Goal: Book appointment/travel/reservation

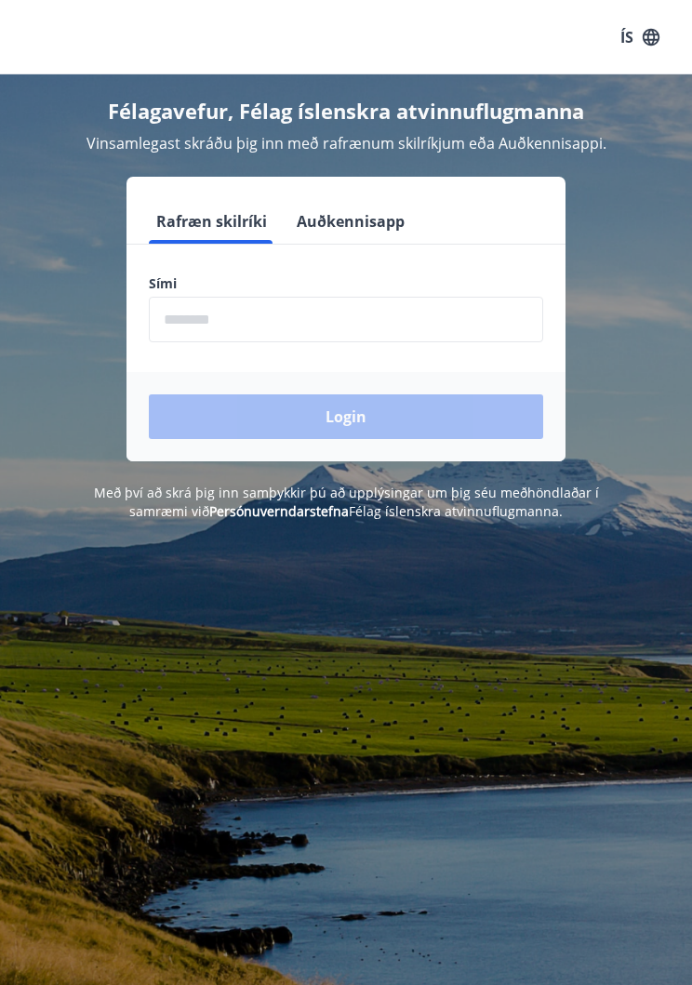
click at [286, 322] on input "phone" at bounding box center [346, 320] width 395 height 46
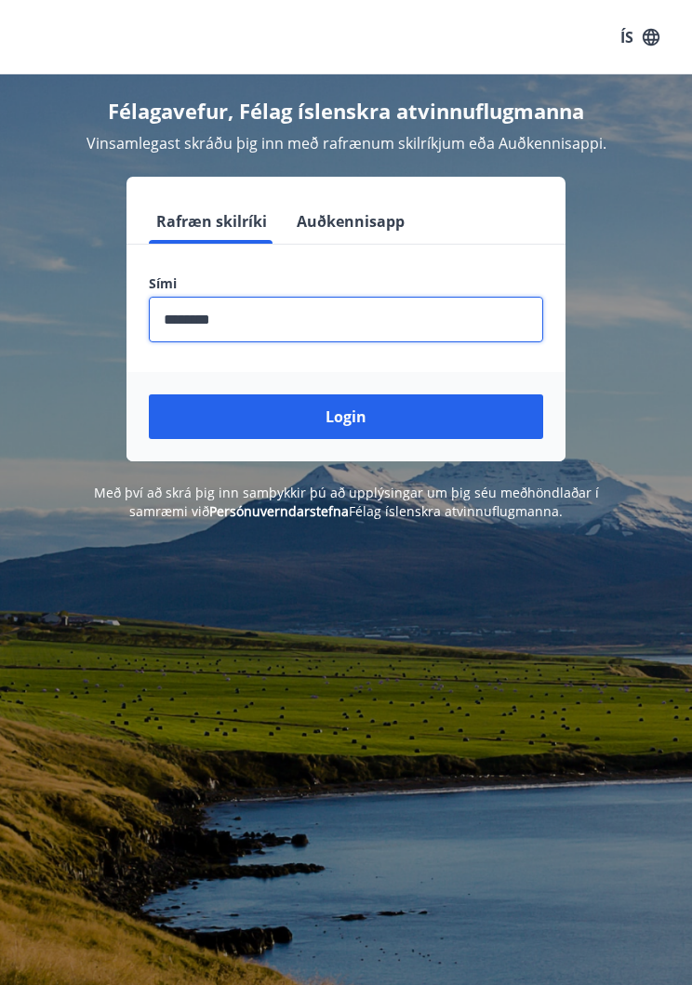
type input "********"
click at [366, 426] on button "Login" at bounding box center [346, 417] width 395 height 45
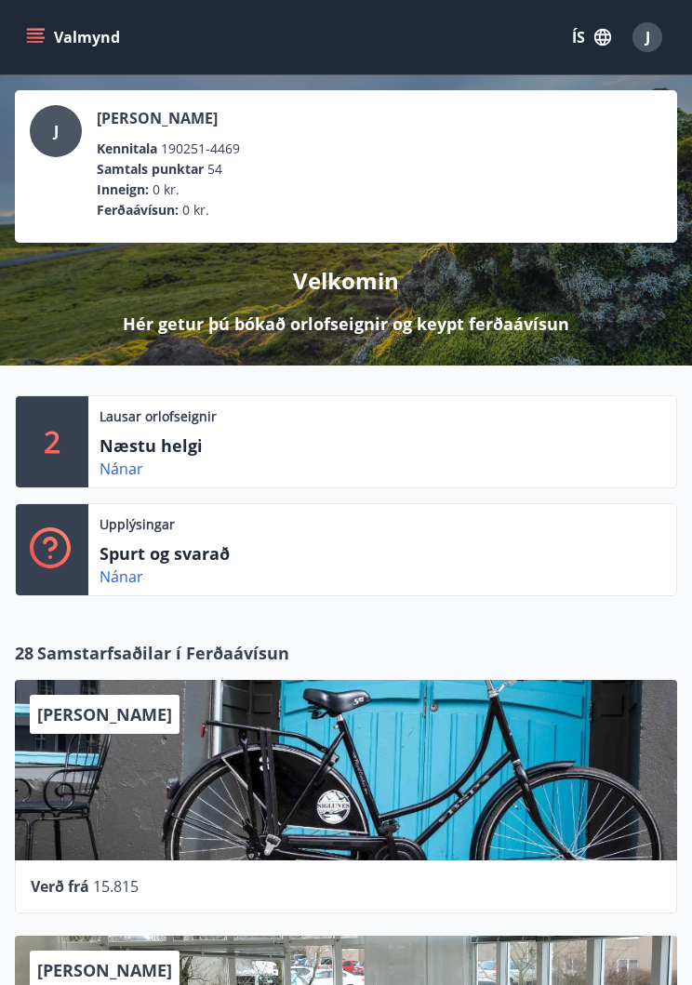
click at [130, 473] on link "Nánar" at bounding box center [122, 469] width 44 height 20
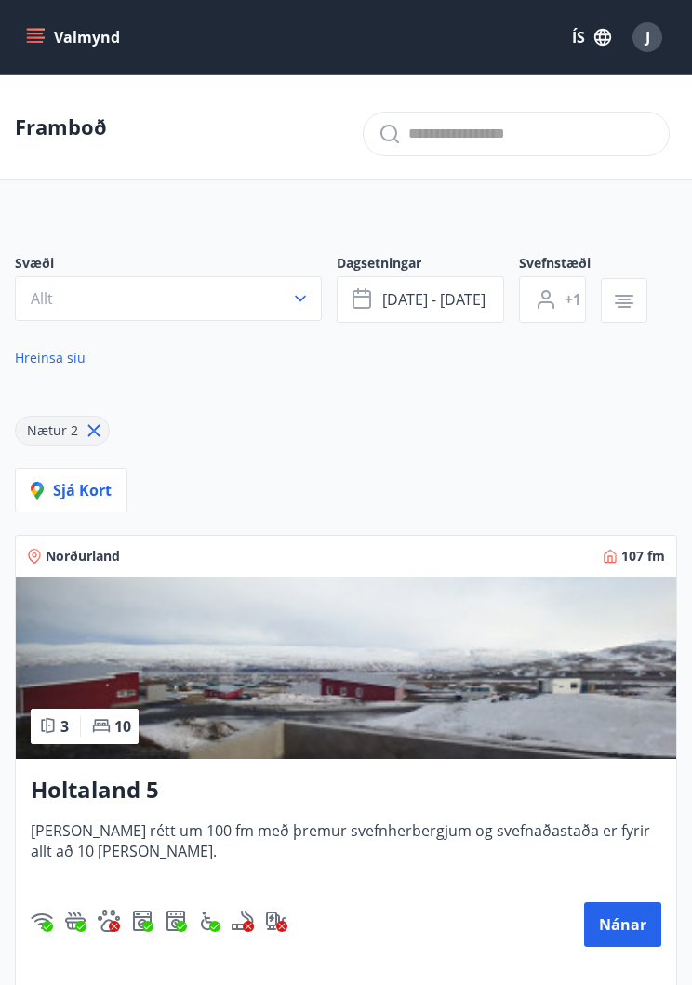
click at [53, 434] on span "Nætur 2" at bounding box center [52, 430] width 51 height 18
click at [59, 423] on span "Nætur 2" at bounding box center [52, 430] width 51 height 18
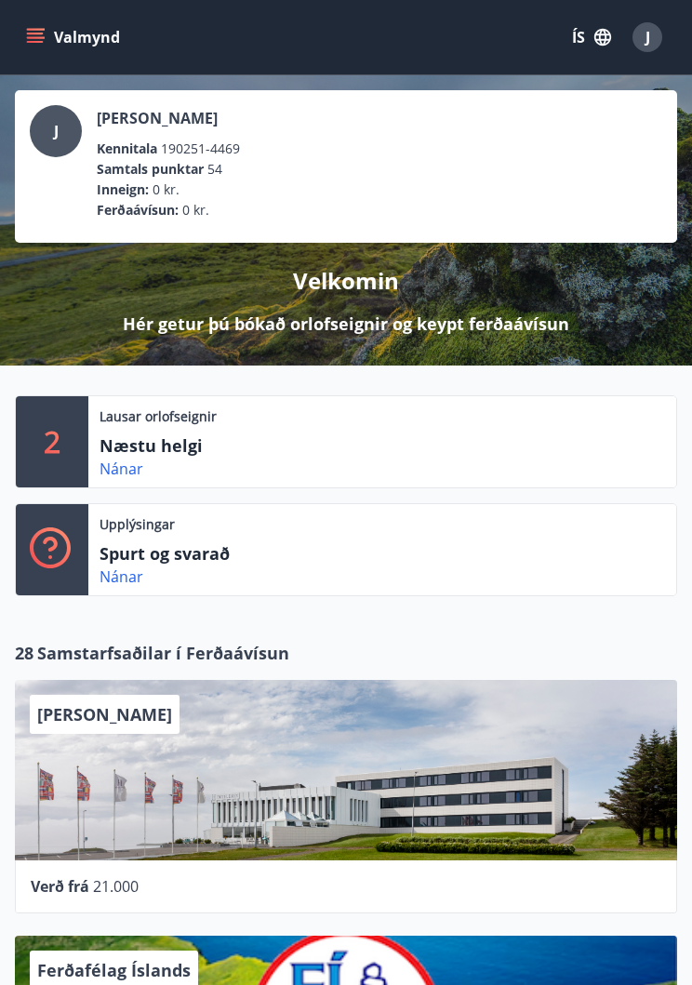
click at [35, 38] on icon "menu" at bounding box center [37, 37] width 20 height 2
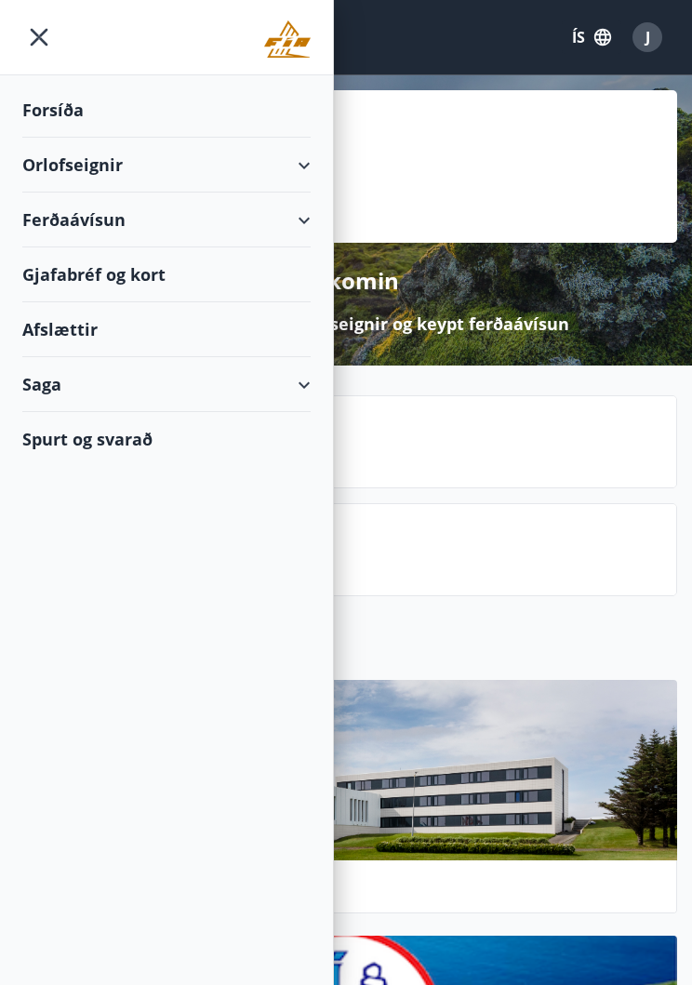
click at [48, 38] on icon "menu" at bounding box center [38, 36] width 33 height 33
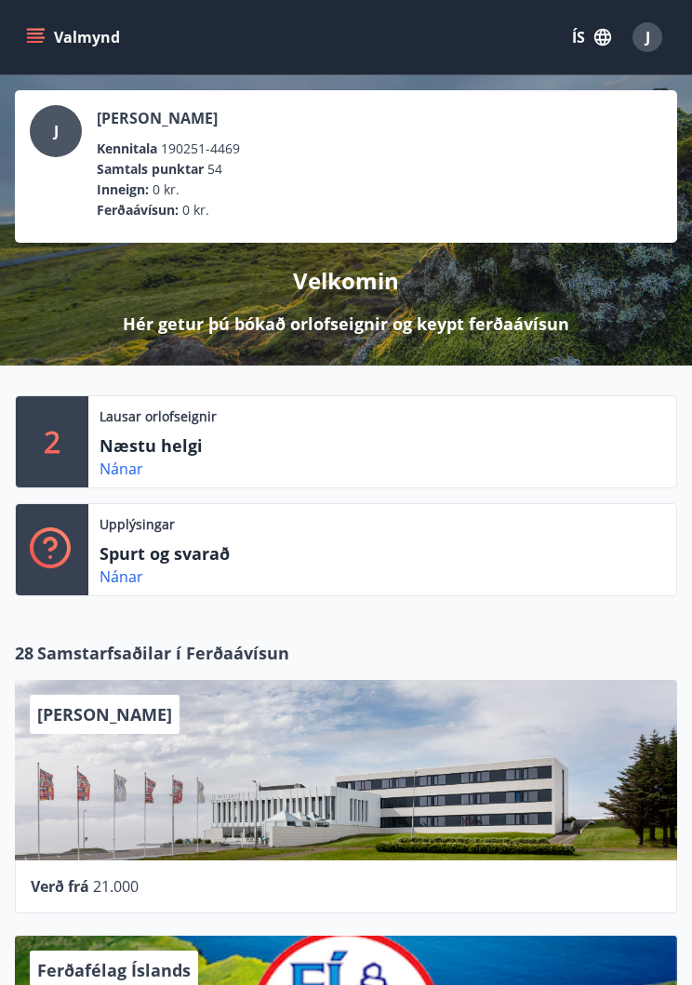
click at [127, 471] on link "Nánar" at bounding box center [122, 469] width 44 height 20
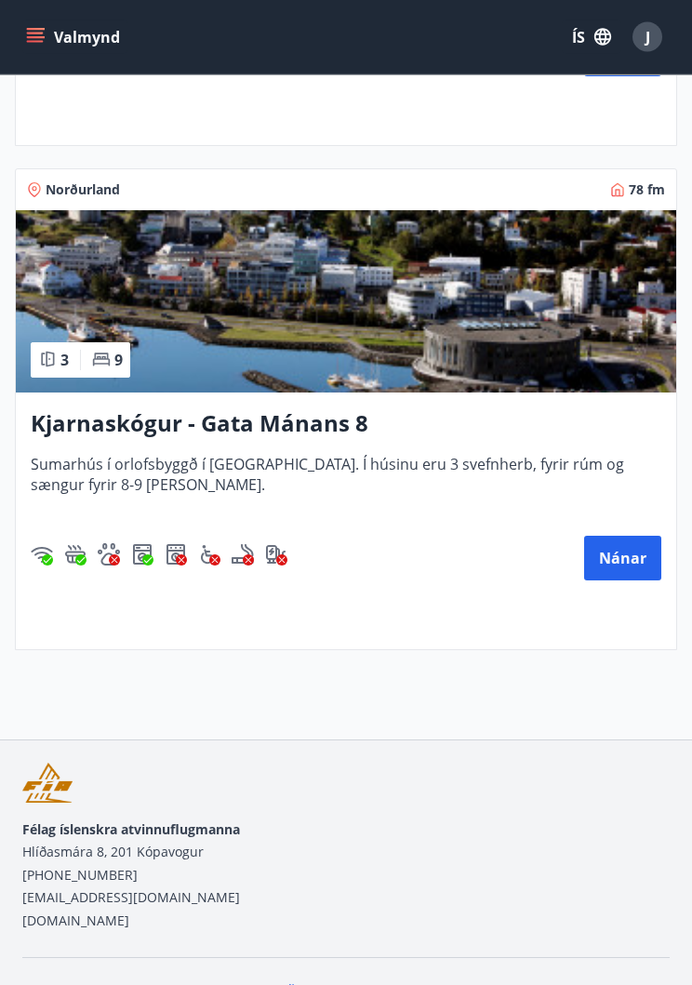
scroll to position [916, 0]
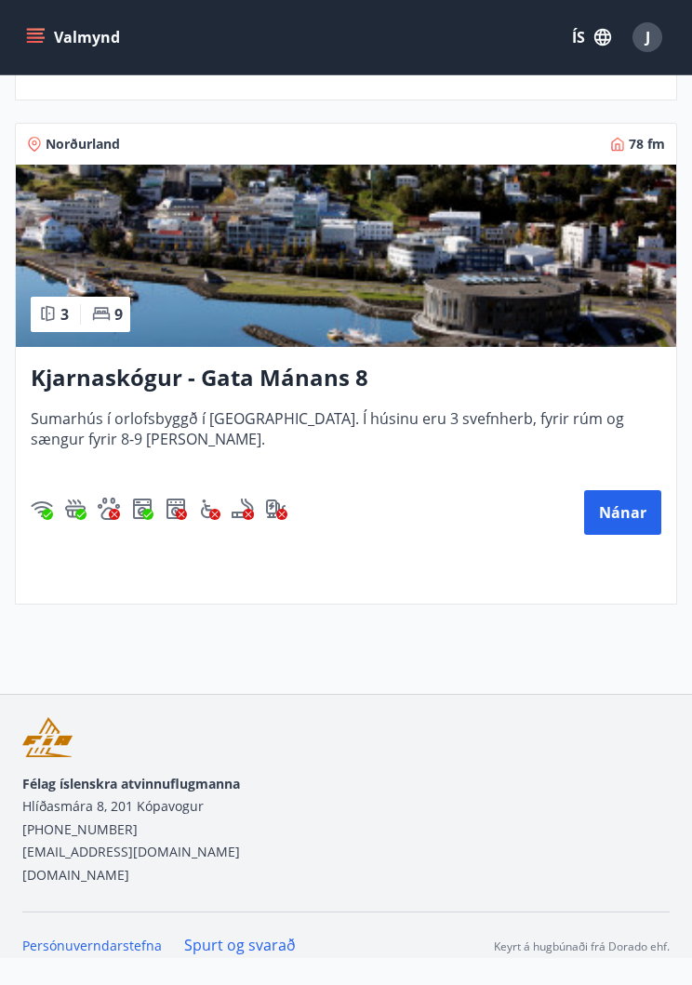
click at [621, 525] on button "Nánar" at bounding box center [622, 512] width 77 height 45
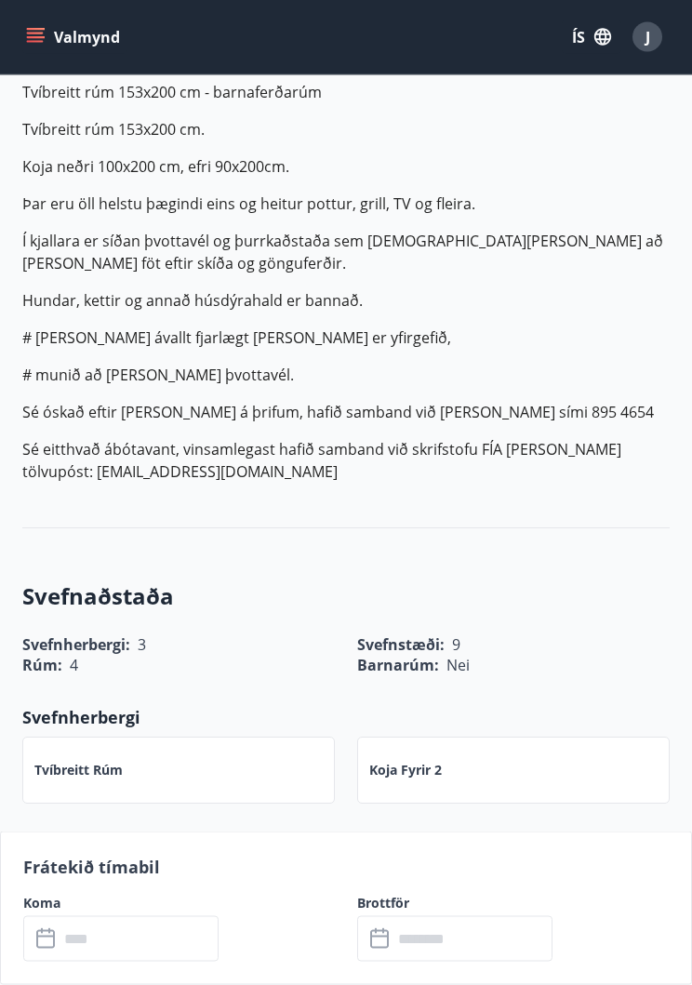
scroll to position [720, 0]
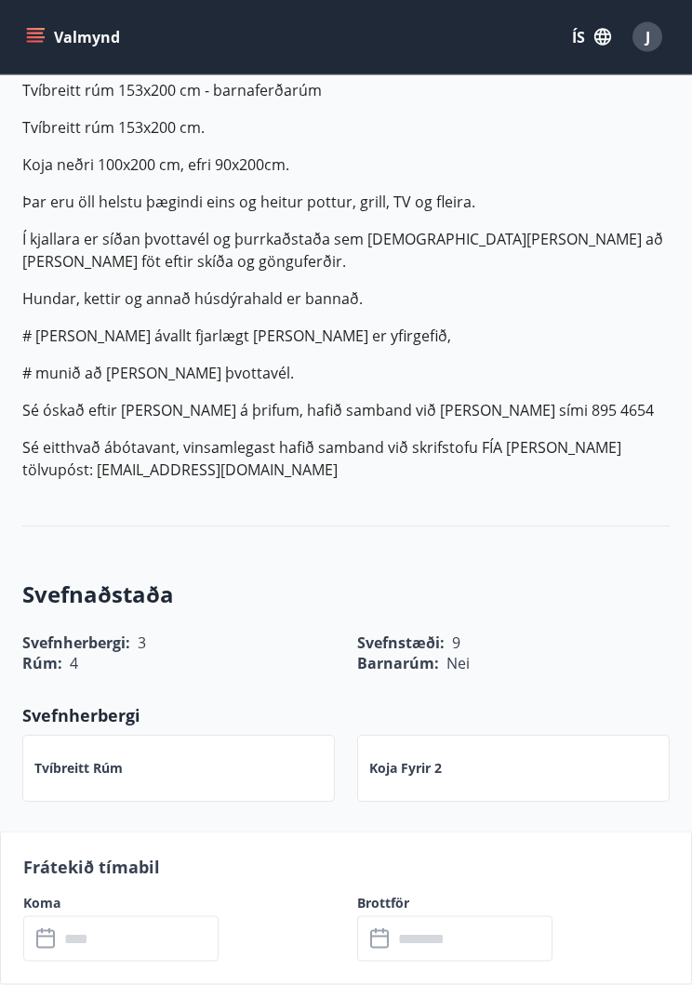
click at [93, 962] on input "text" at bounding box center [139, 939] width 160 height 46
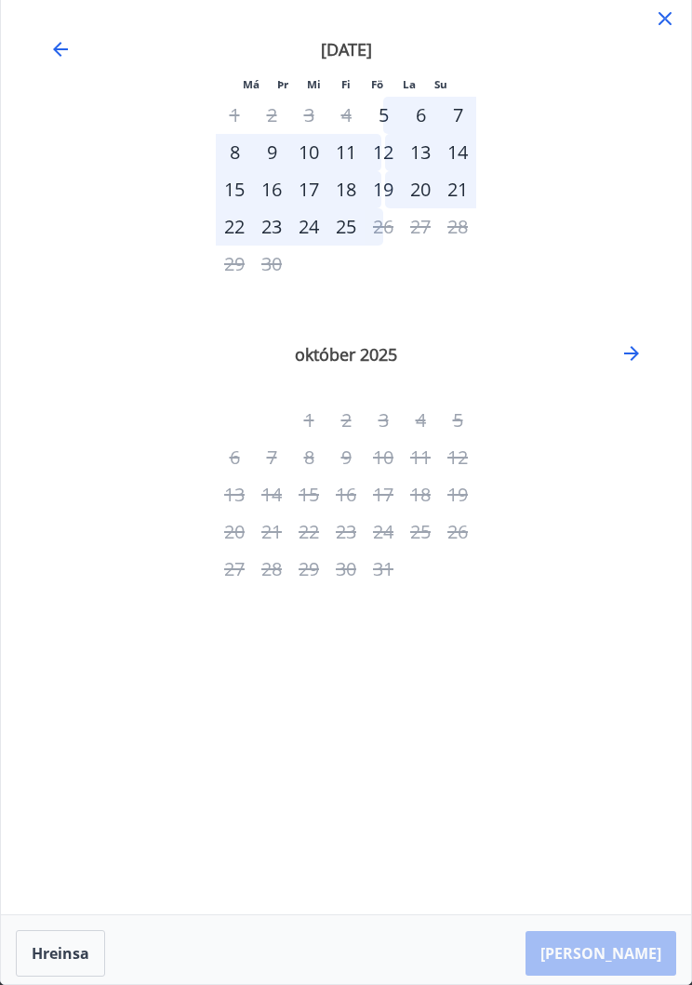
click at [68, 53] on icon "Move backward to switch to the previous month." at bounding box center [60, 49] width 22 height 22
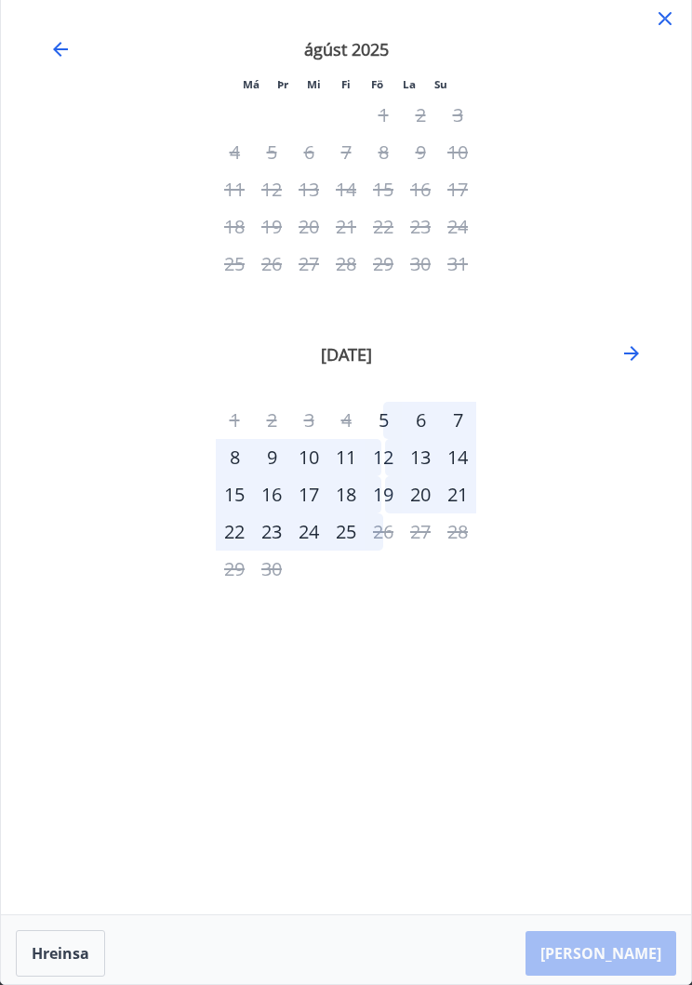
click at [66, 50] on icon "Move backward to switch to the previous month." at bounding box center [60, 49] width 22 height 22
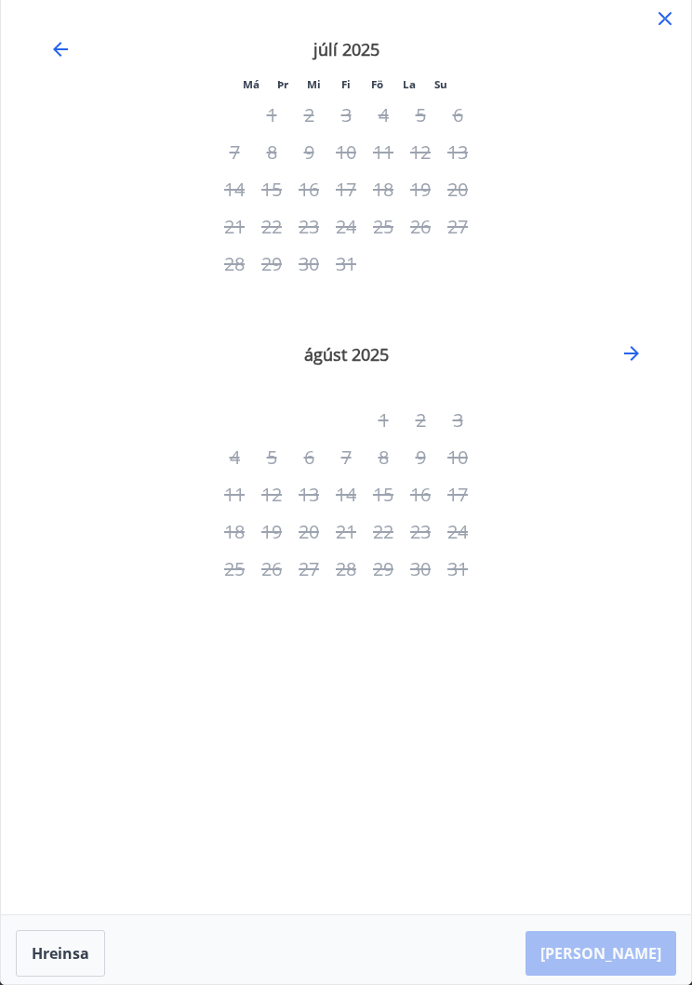
click at [637, 358] on icon "Move forward to switch to the next month." at bounding box center [632, 353] width 22 height 22
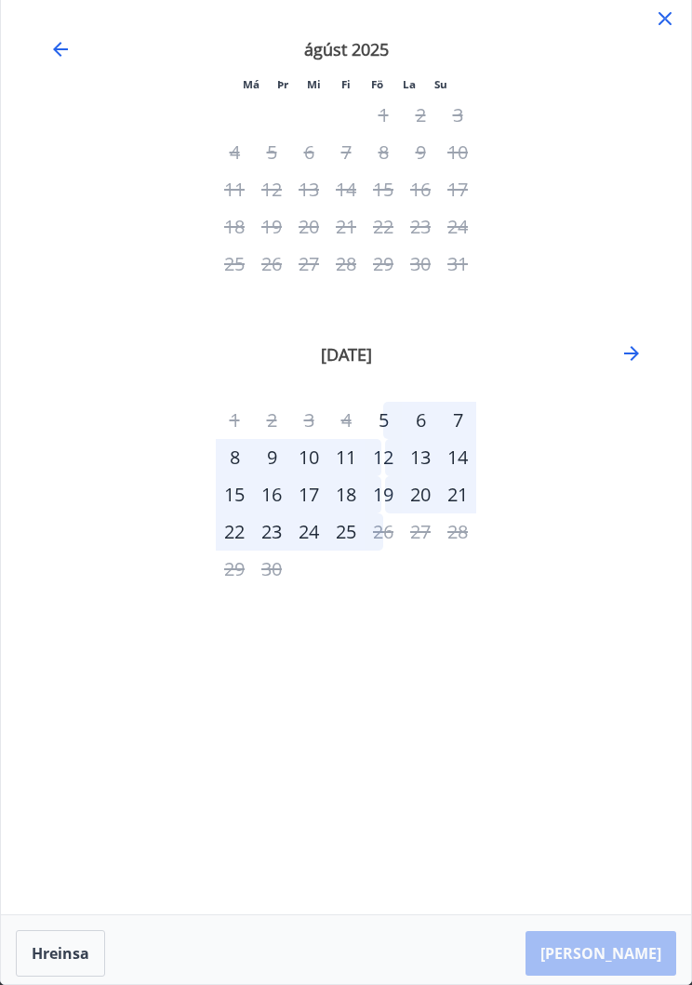
click at [659, 12] on icon at bounding box center [665, 18] width 22 height 22
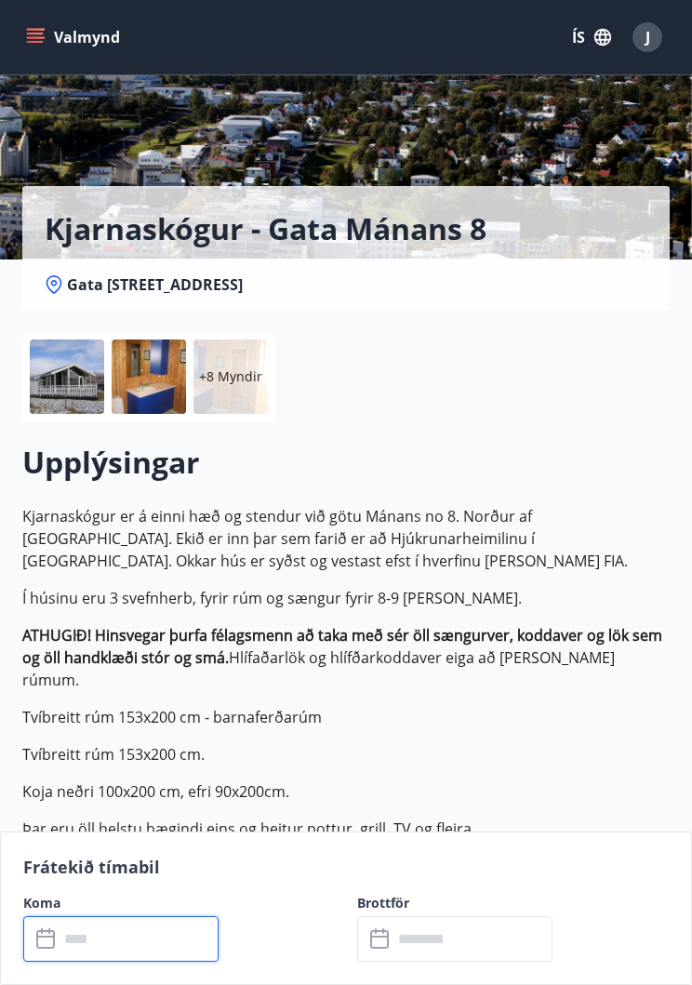
scroll to position [0, 0]
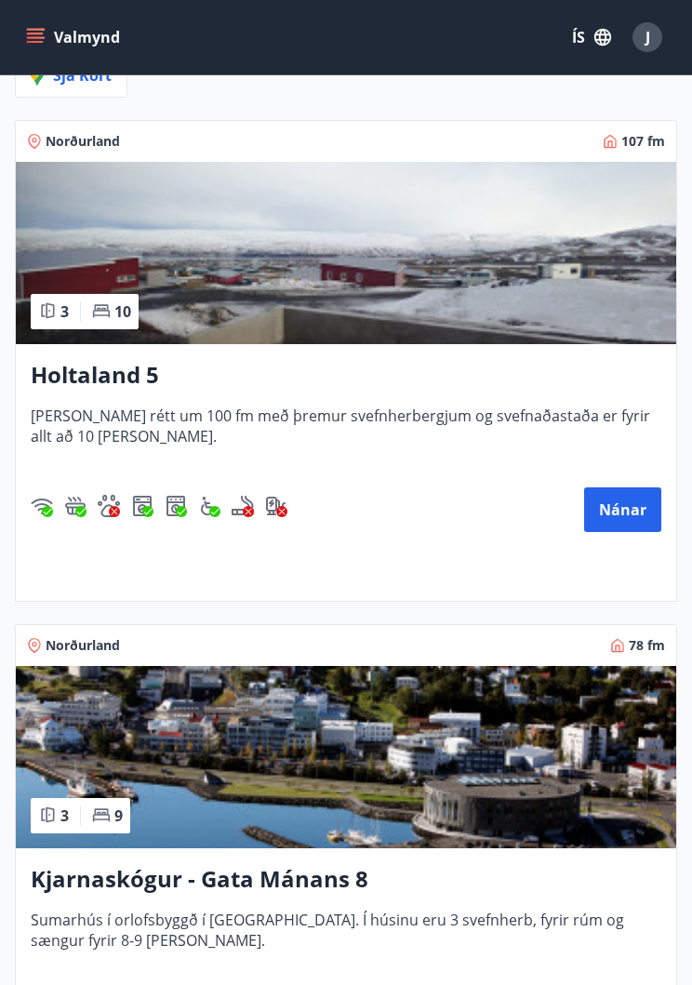
scroll to position [418, 0]
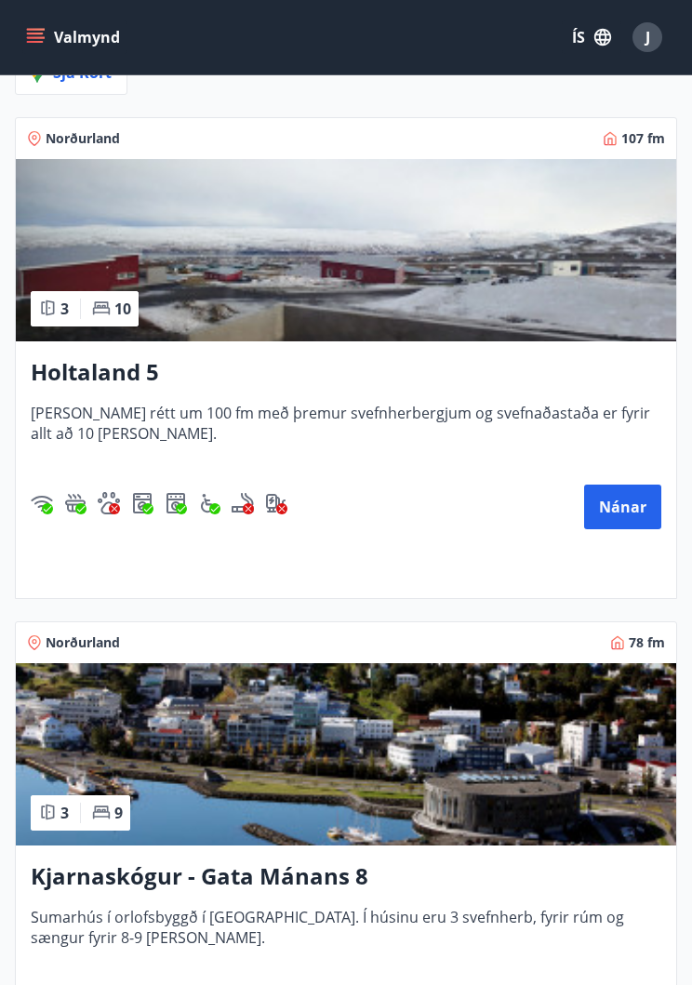
click at [625, 515] on button "Nánar" at bounding box center [622, 507] width 77 height 45
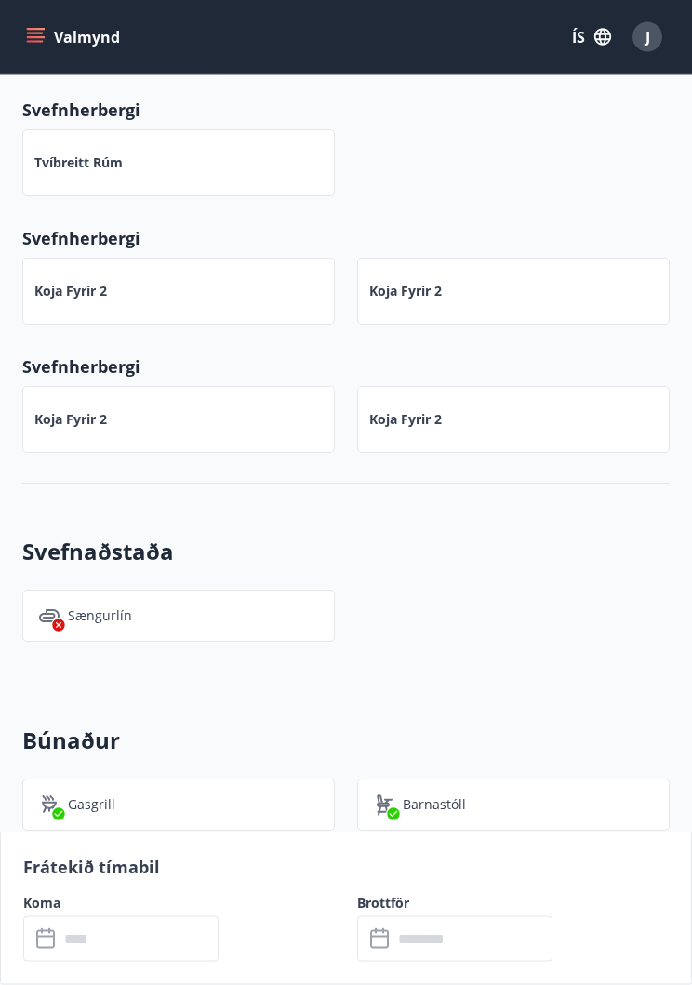
scroll to position [1380, 0]
click at [69, 962] on input "text" at bounding box center [139, 939] width 160 height 46
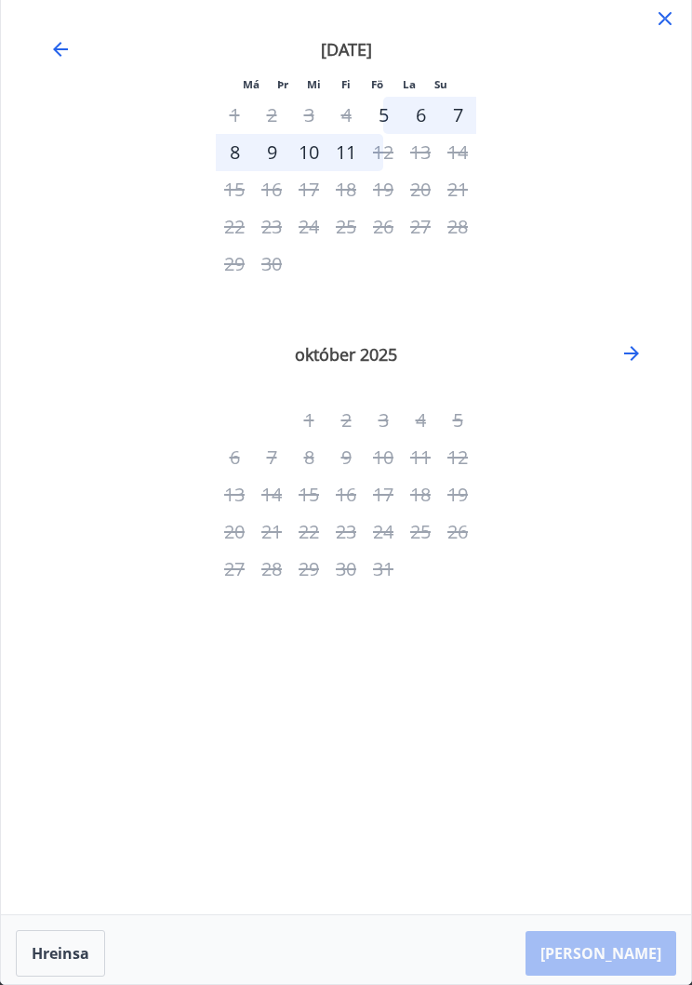
click at [67, 47] on icon "Move backward to switch to the previous month." at bounding box center [60, 49] width 22 height 22
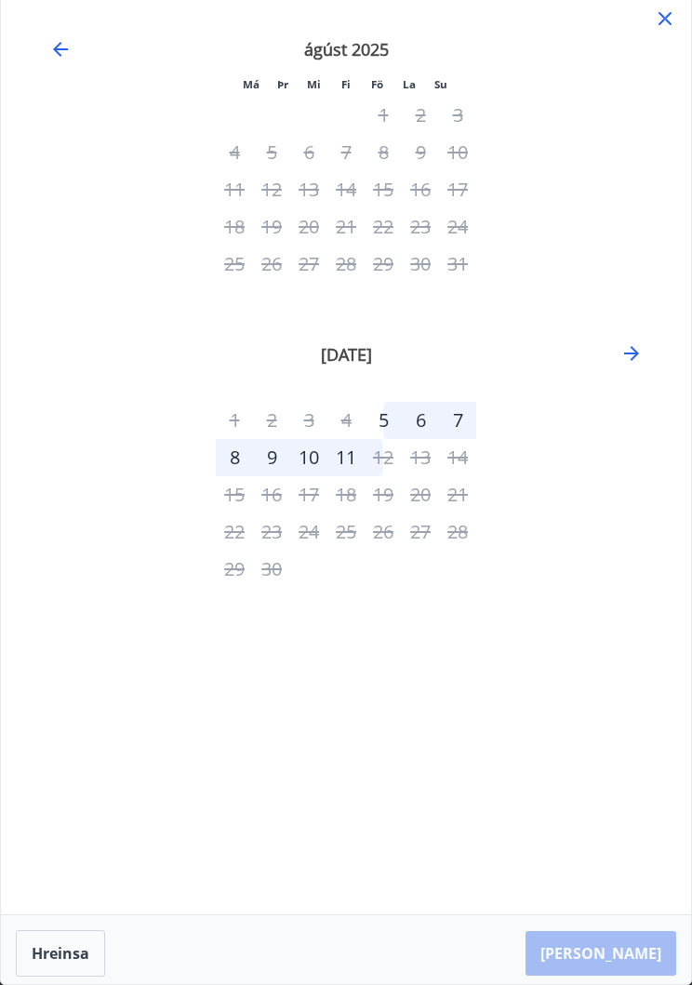
click at [637, 357] on icon "Move forward to switch to the next month." at bounding box center [632, 353] width 22 height 22
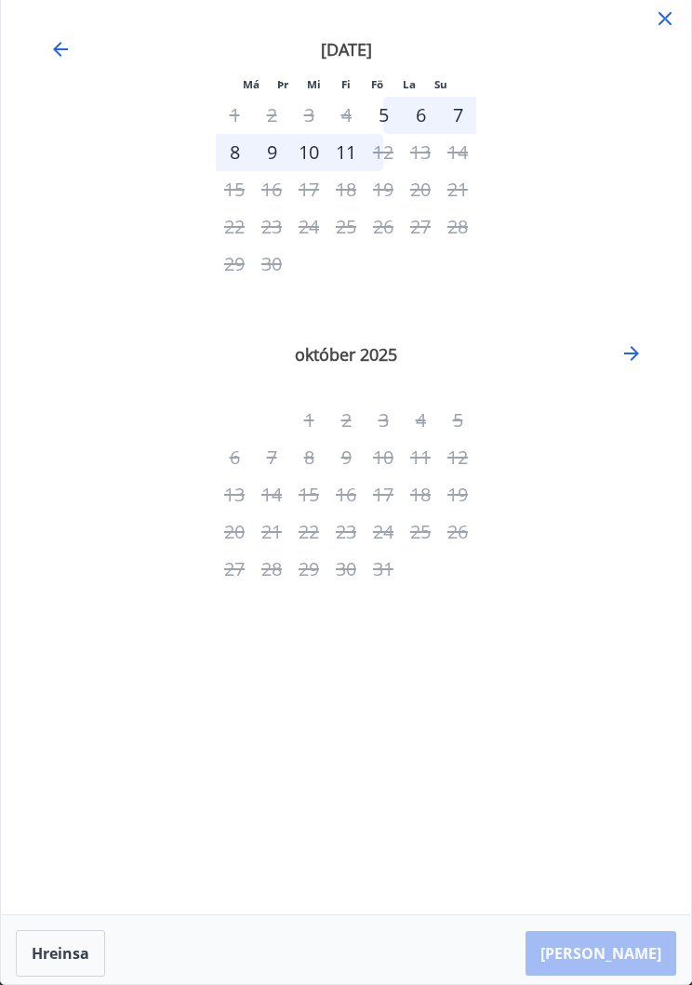
click at [659, 22] on icon at bounding box center [665, 18] width 22 height 22
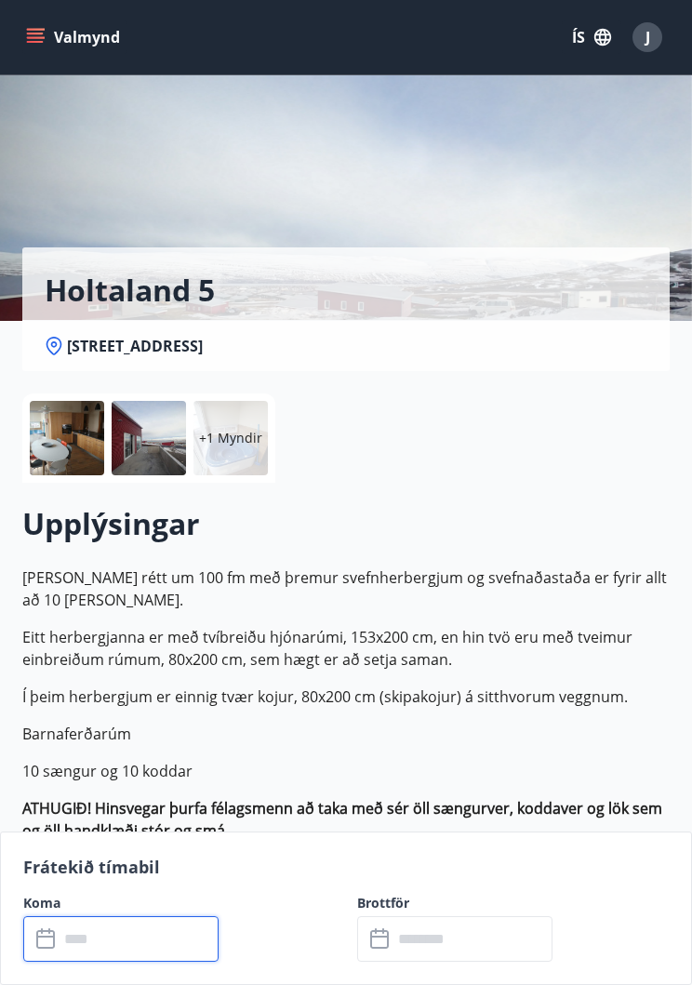
scroll to position [0, 0]
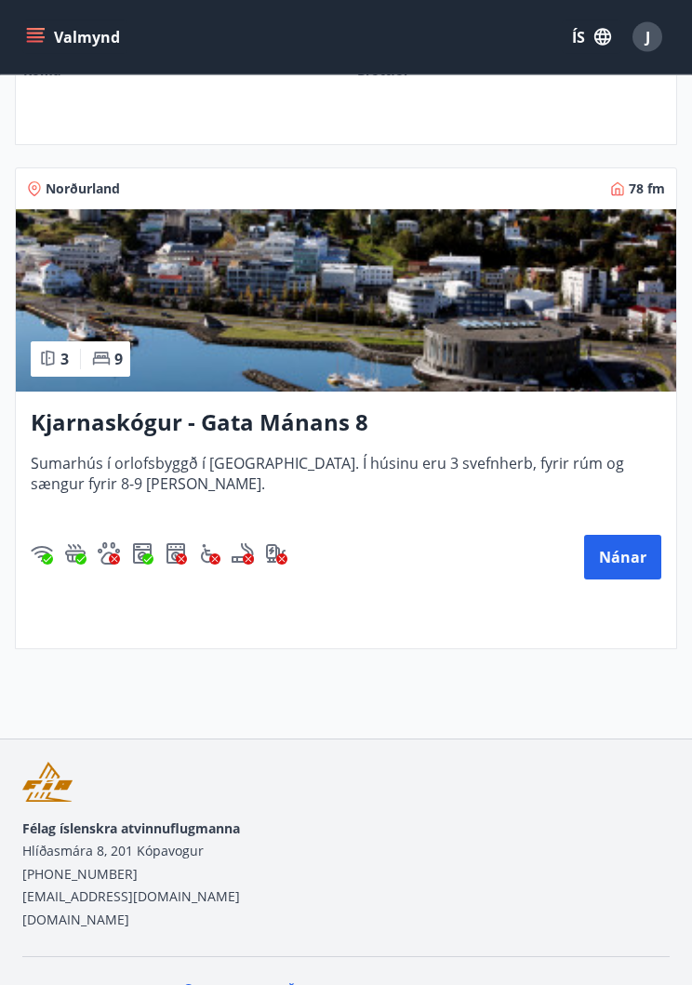
scroll to position [888, 0]
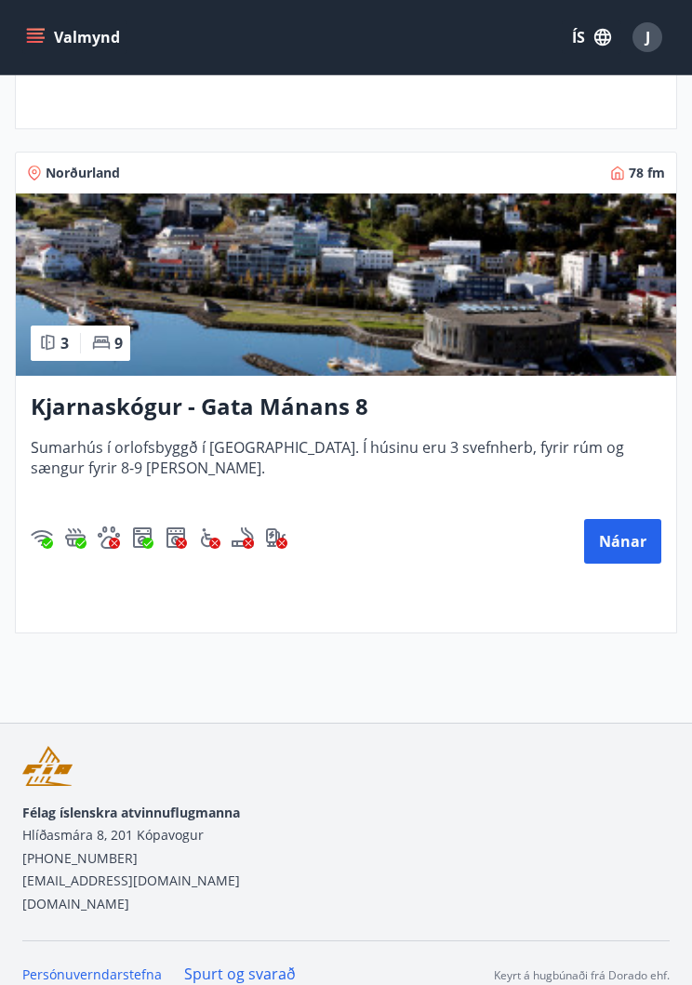
click at [619, 547] on button "Nánar" at bounding box center [622, 541] width 77 height 45
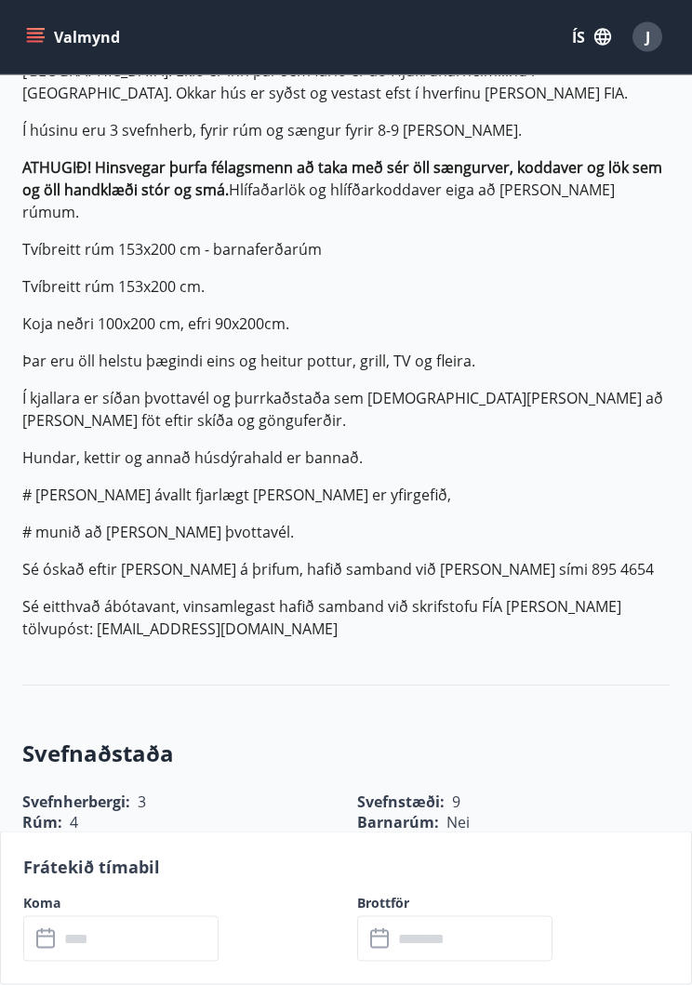
click at [60, 962] on input "text" at bounding box center [139, 939] width 160 height 46
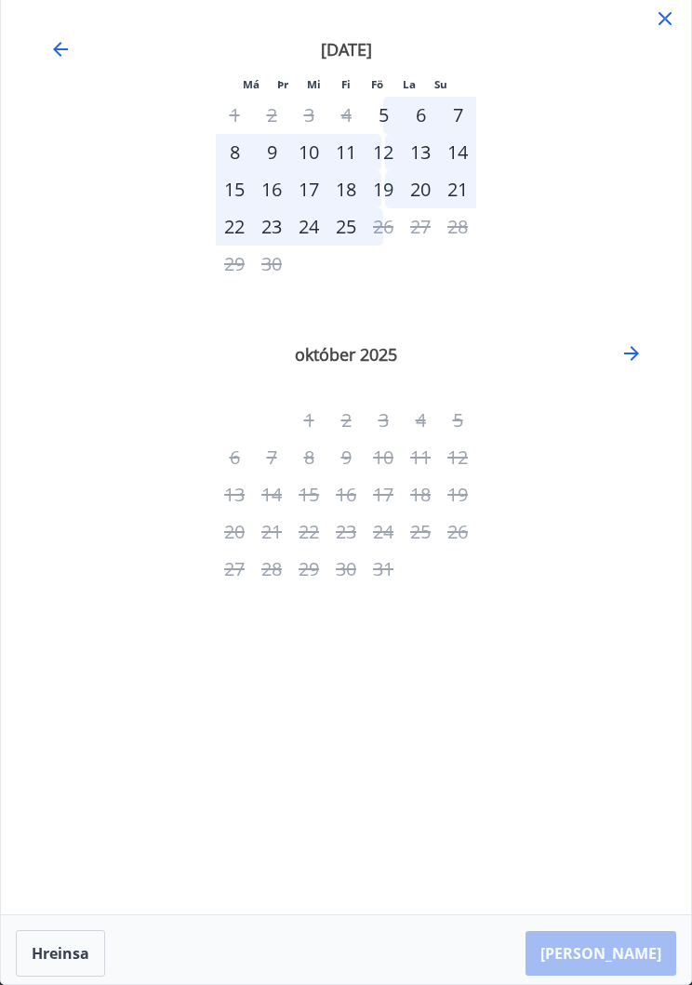
click at [662, 29] on icon at bounding box center [665, 18] width 22 height 22
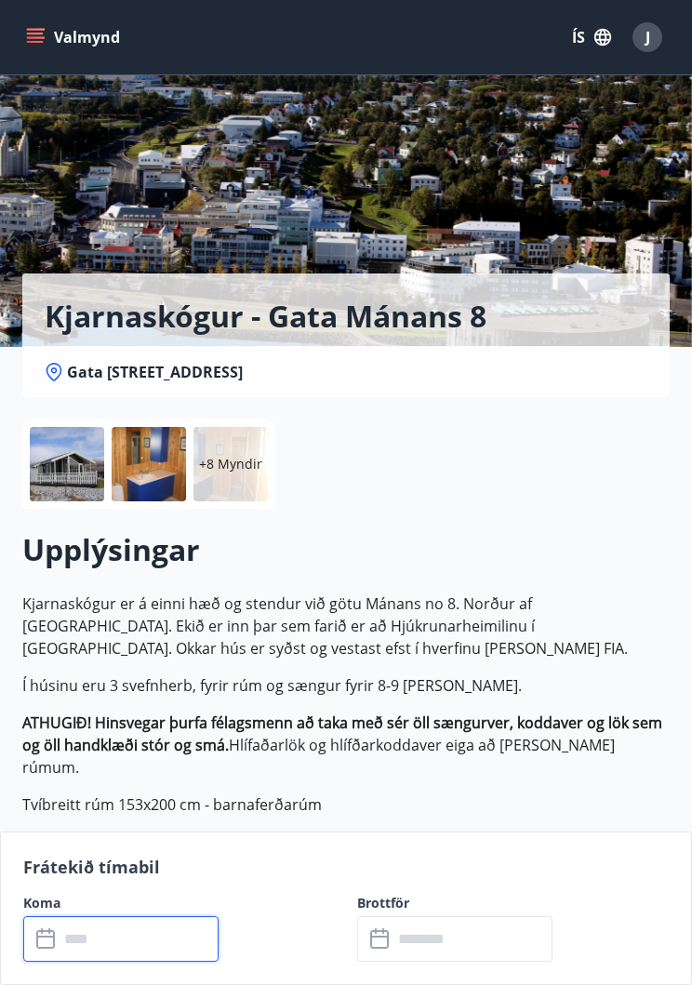
scroll to position [0, 0]
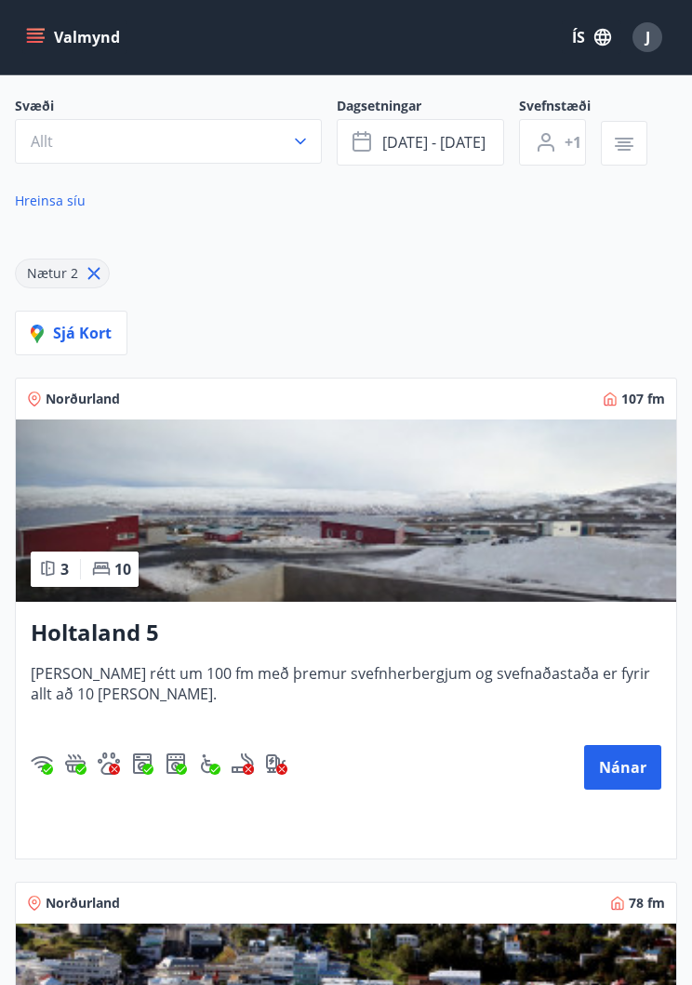
scroll to position [154, 0]
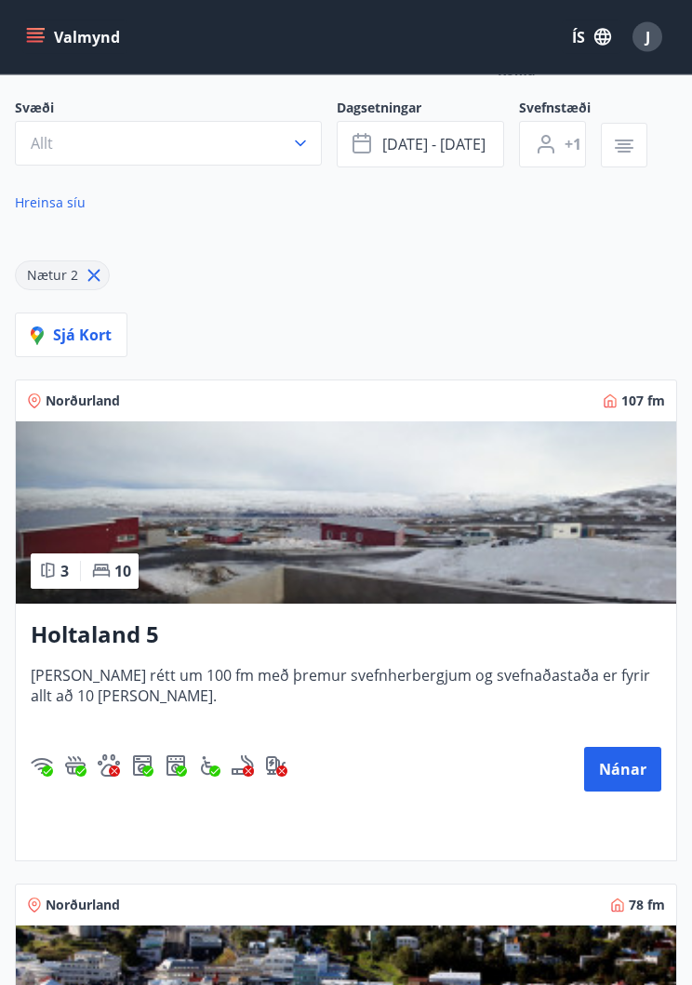
click at [623, 783] on button "Nánar" at bounding box center [622, 770] width 77 height 45
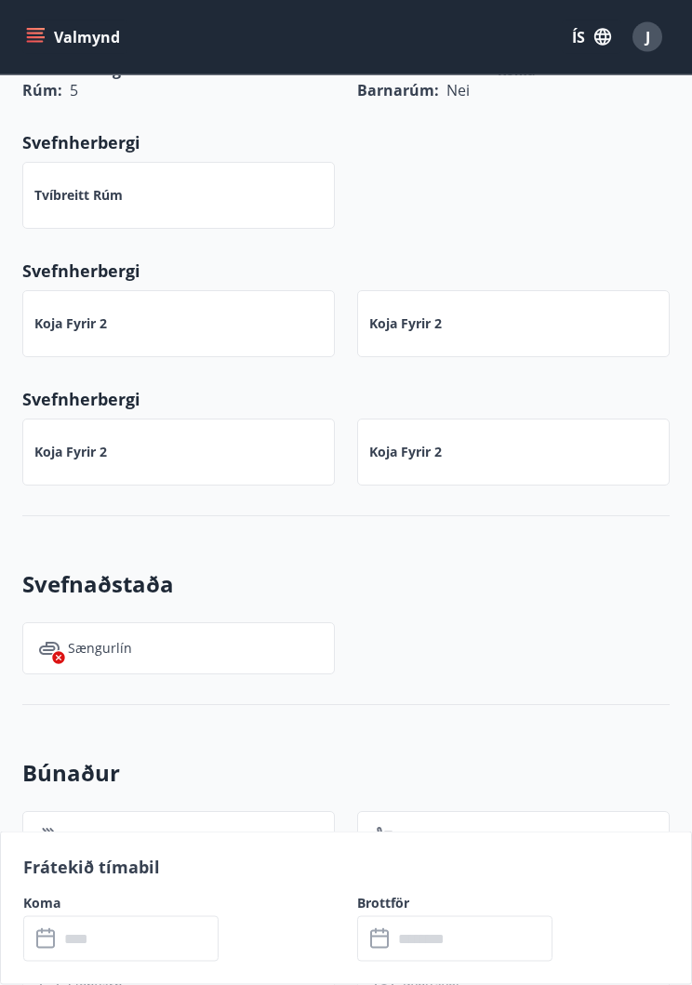
scroll to position [1346, 0]
click at [60, 962] on input "text" at bounding box center [139, 939] width 160 height 46
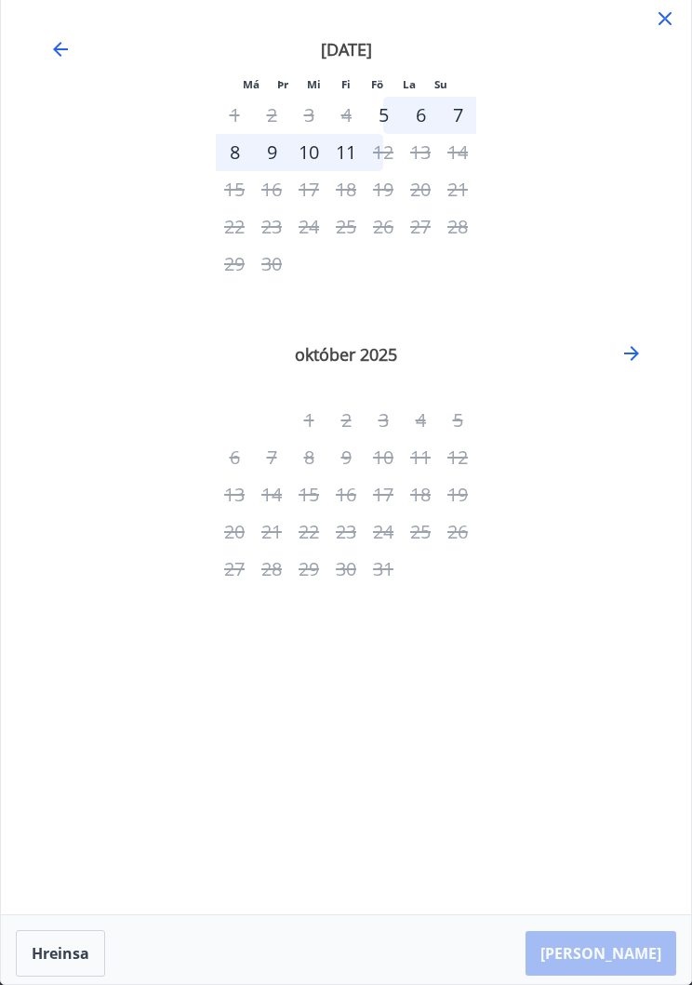
click at [660, 21] on icon at bounding box center [665, 18] width 22 height 22
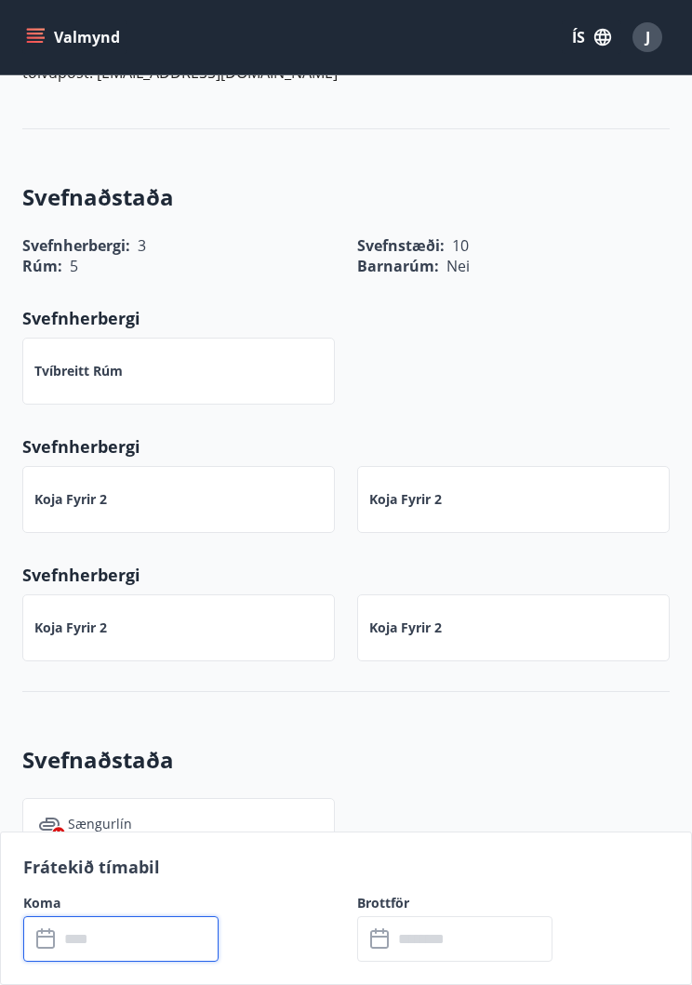
scroll to position [1169, 0]
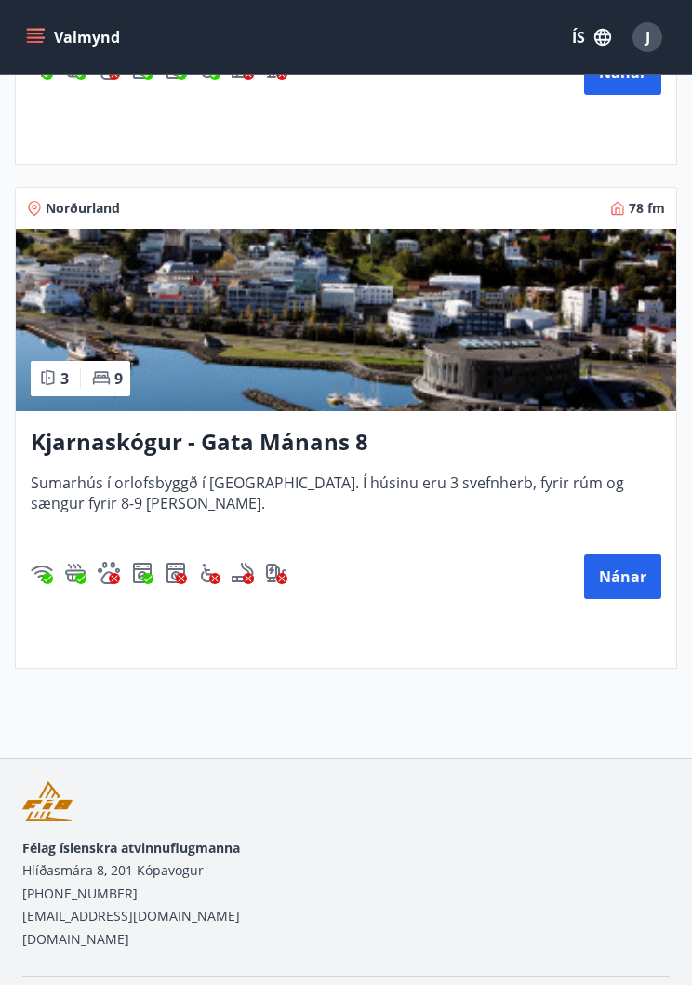
scroll to position [888, 0]
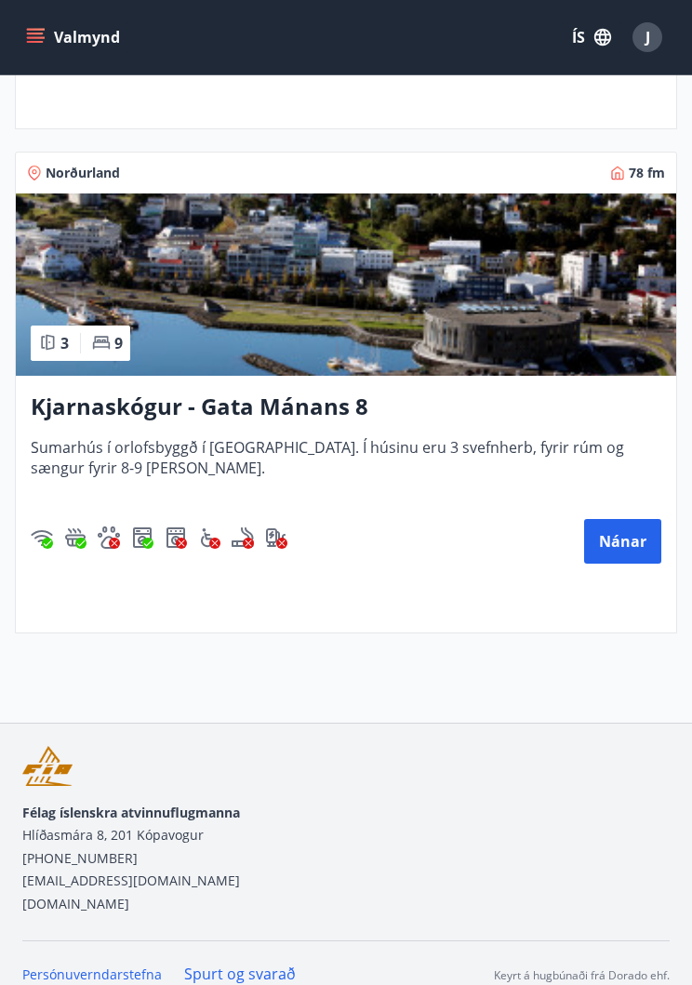
click at [627, 551] on button "Nánar" at bounding box center [622, 541] width 77 height 45
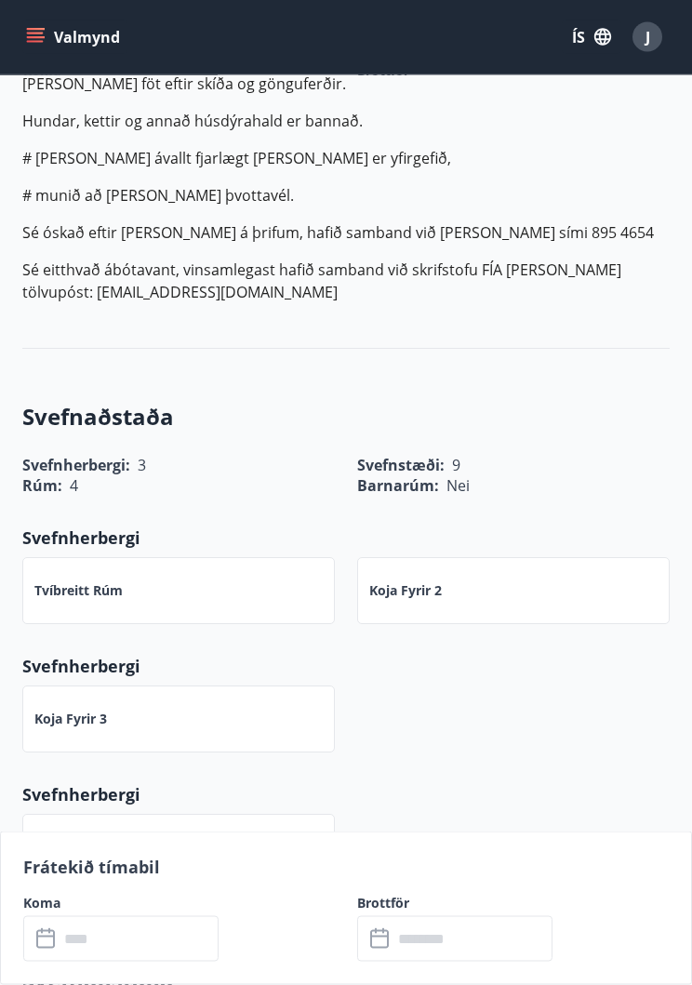
scroll to position [900, 0]
click at [62, 962] on input "text" at bounding box center [139, 939] width 160 height 46
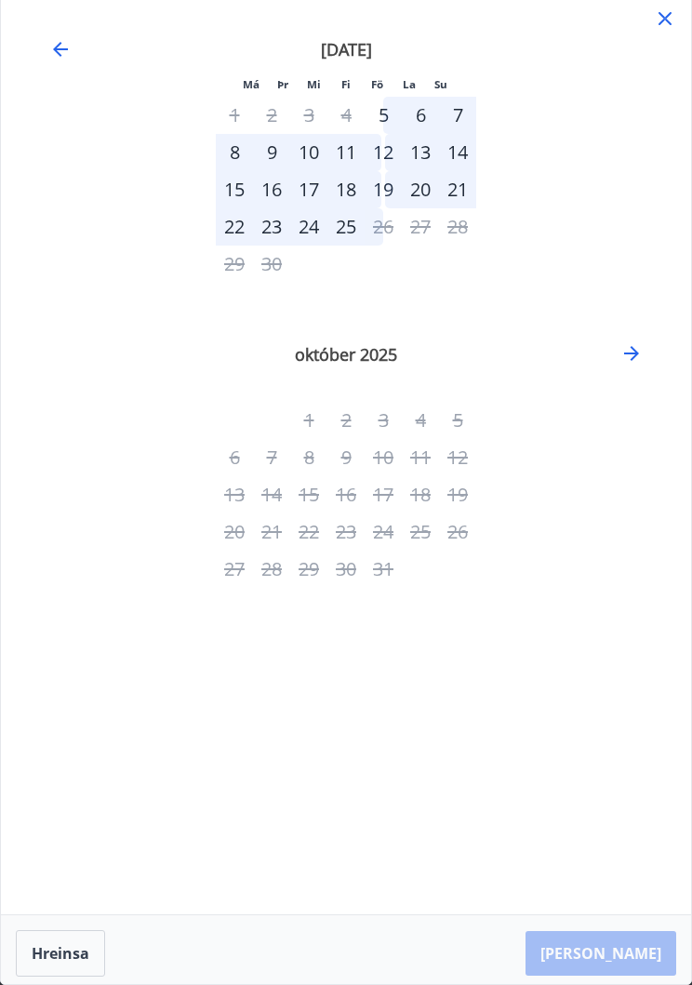
scroll to position [35, 0]
click at [658, 18] on icon at bounding box center [665, 18] width 22 height 22
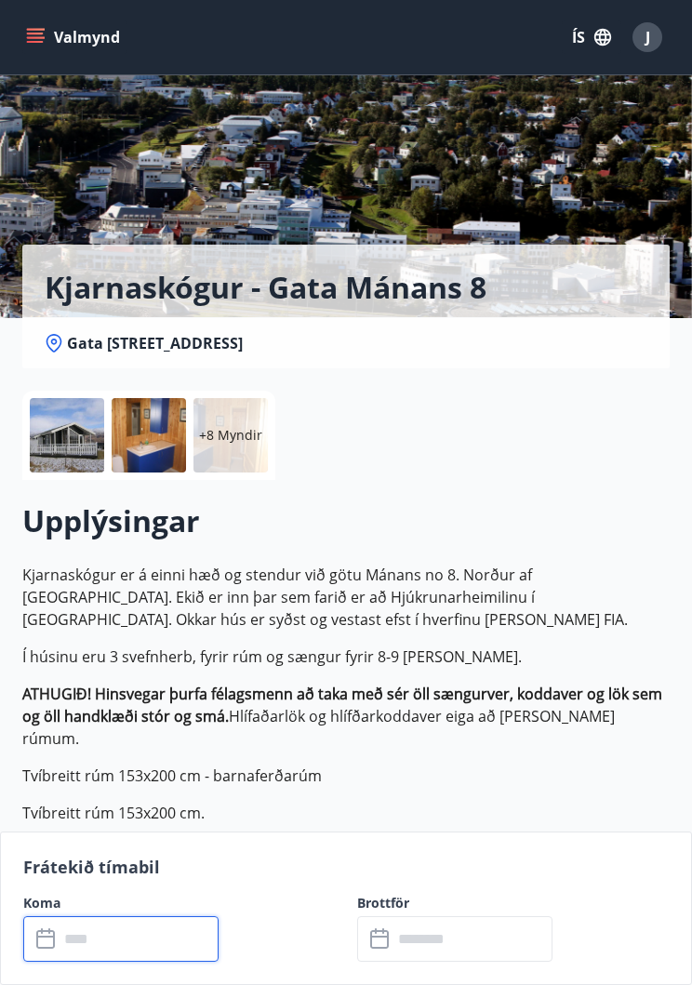
click at [653, 42] on div "J" at bounding box center [648, 37] width 30 height 30
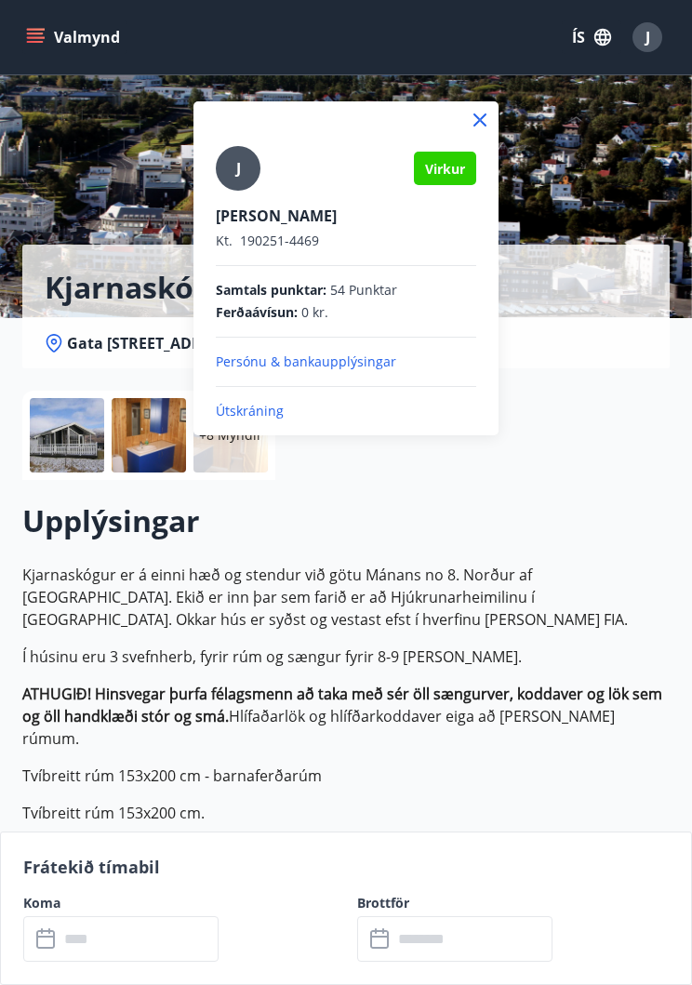
click at [274, 419] on p "Útskráning" at bounding box center [346, 411] width 261 height 19
